Goal: Transaction & Acquisition: Download file/media

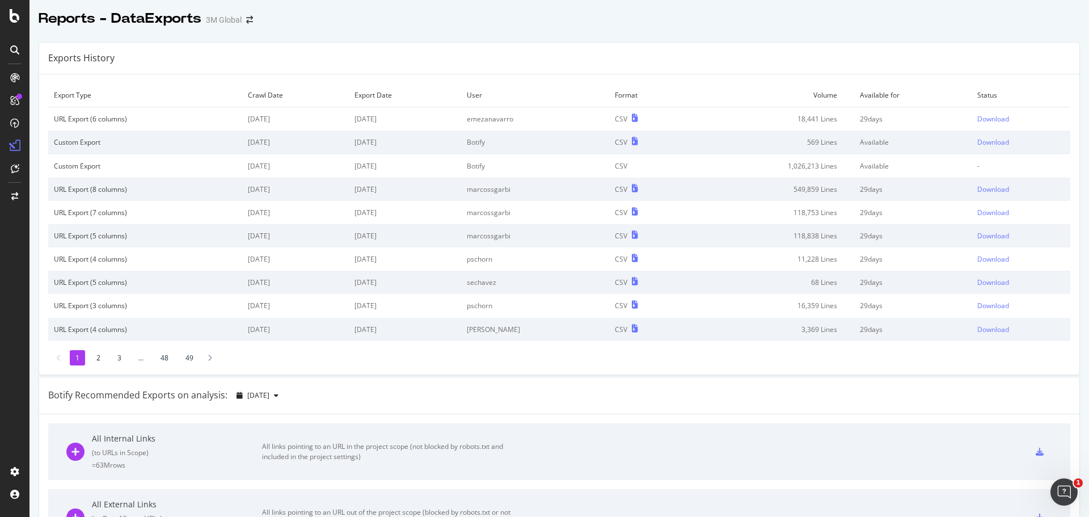
click at [545, 20] on div "Reports - DataExports 3M Global" at bounding box center [559, 14] width 1060 height 28
click at [977, 116] on div "Download" at bounding box center [993, 119] width 32 height 10
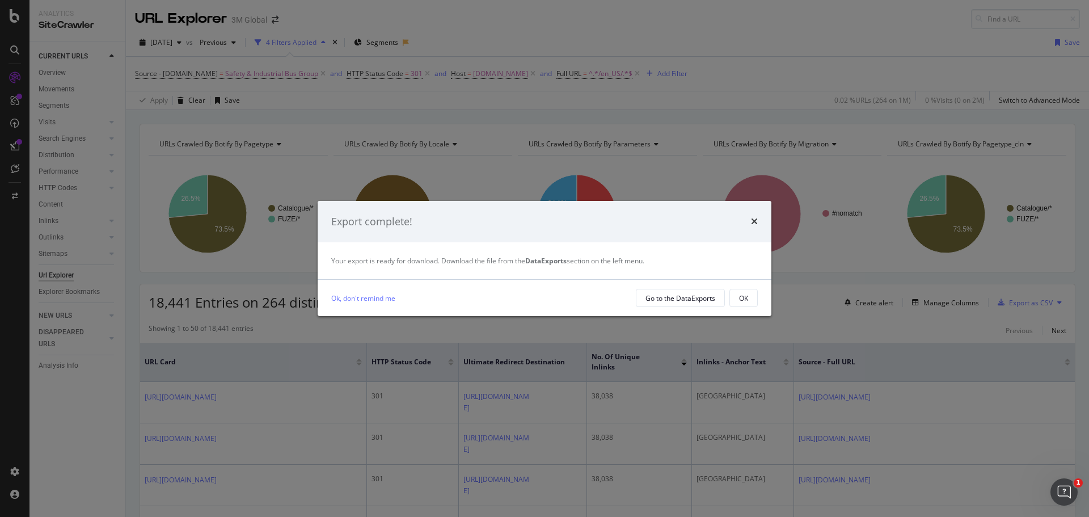
click at [741, 299] on div "OK" at bounding box center [743, 298] width 9 height 10
